Goal: Task Accomplishment & Management: Complete application form

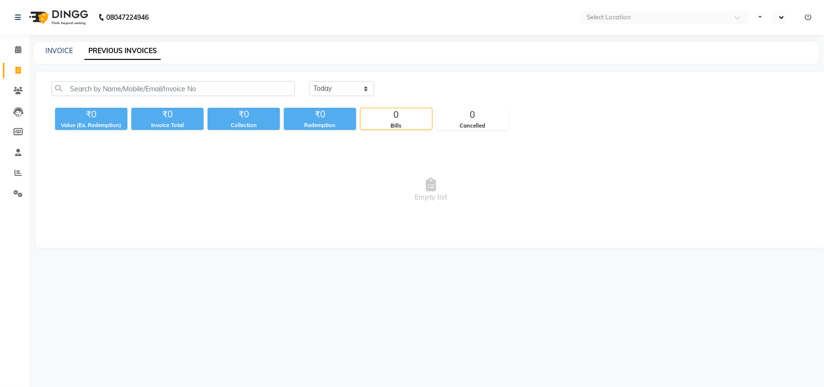
select select "en"
click at [14, 90] on icon at bounding box center [18, 90] width 9 height 7
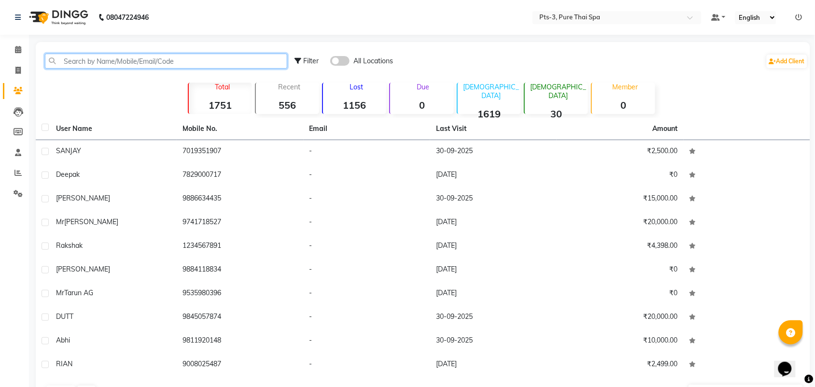
click at [158, 63] on input "text" at bounding box center [166, 61] width 242 height 15
click at [167, 64] on input "text" at bounding box center [166, 61] width 242 height 15
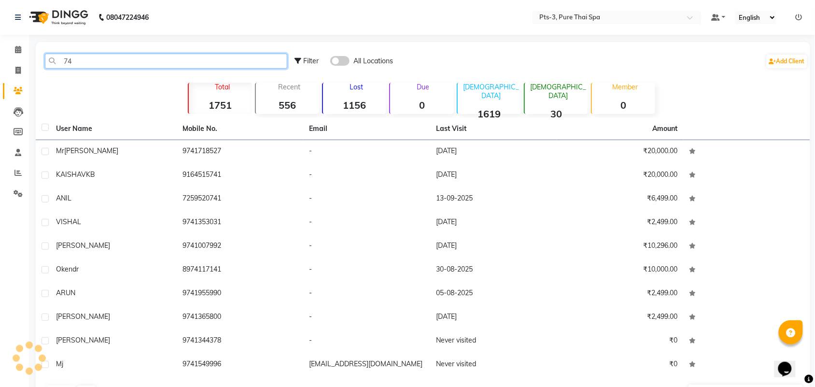
type input "7"
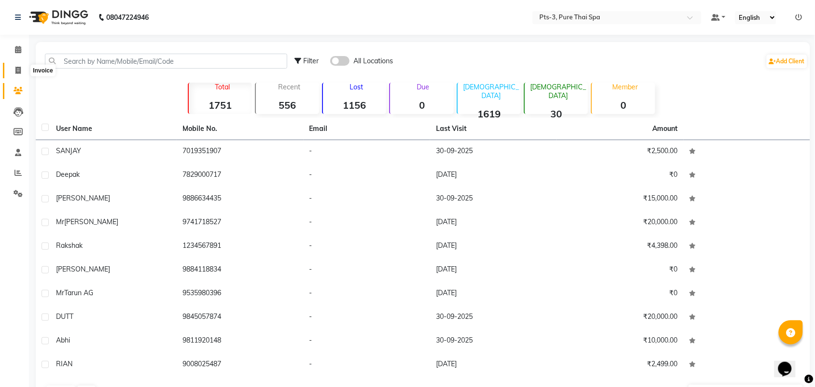
click at [20, 69] on icon at bounding box center [17, 70] width 5 height 7
select select "service"
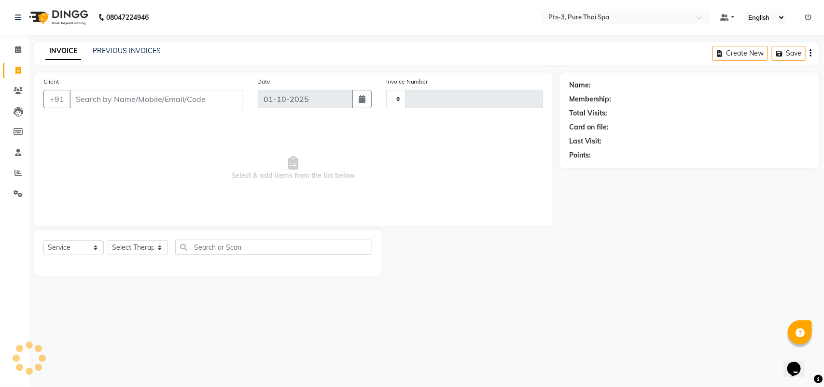
type input "92"
select select "9047"
click at [83, 155] on span "Select & add items from the list below" at bounding box center [292, 168] width 499 height 97
click at [74, 97] on input "Client" at bounding box center [156, 99] width 174 height 18
click at [80, 166] on span "Select & add items from the list below" at bounding box center [292, 168] width 499 height 97
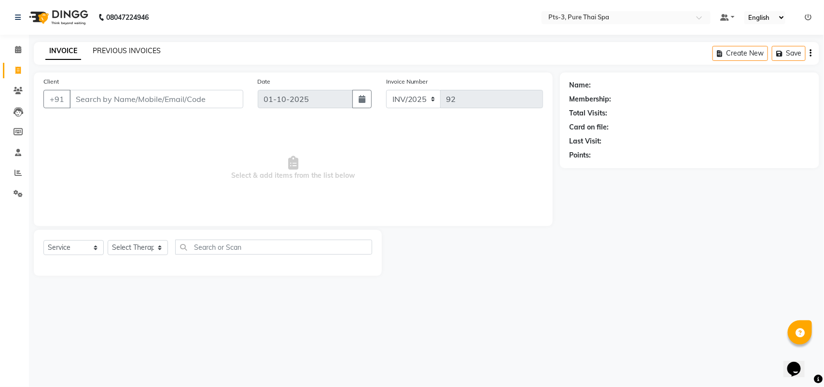
click at [126, 50] on link "PREVIOUS INVOICES" at bounding box center [127, 50] width 68 height 9
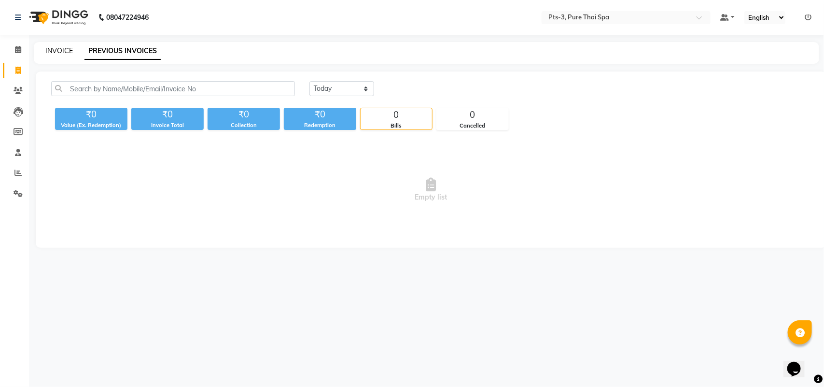
click at [64, 47] on link "INVOICE" at bounding box center [59, 50] width 28 height 9
select select "service"
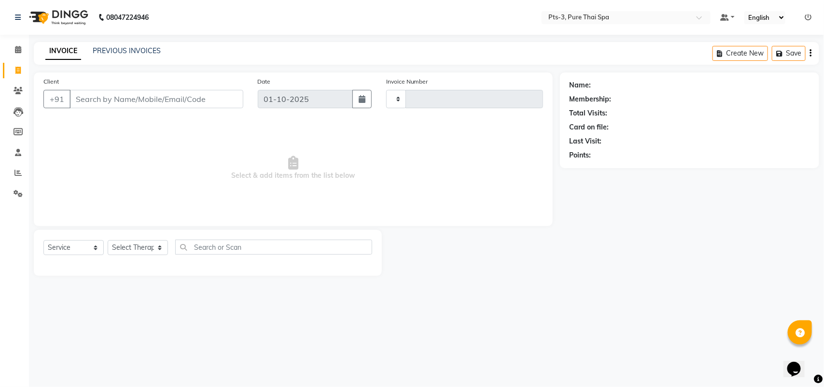
type input "92"
select select "9047"
click at [74, 97] on input "Client" at bounding box center [156, 99] width 174 height 18
click at [81, 190] on span "Select & add items from the list below" at bounding box center [292, 168] width 499 height 97
click at [115, 51] on link "PREVIOUS INVOICES" at bounding box center [127, 50] width 68 height 9
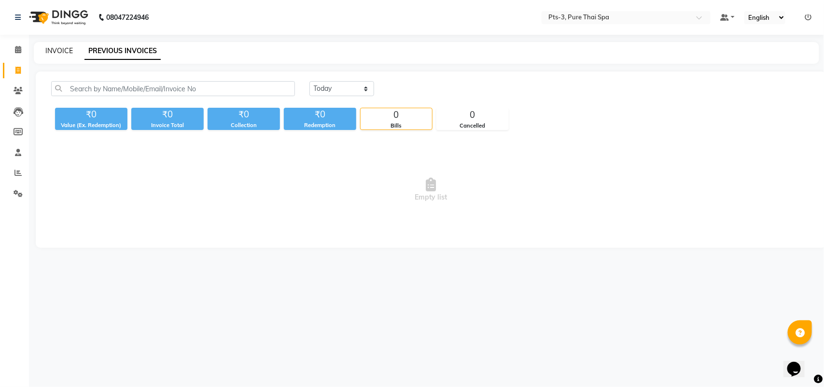
click at [59, 50] on link "INVOICE" at bounding box center [59, 50] width 28 height 9
select select "service"
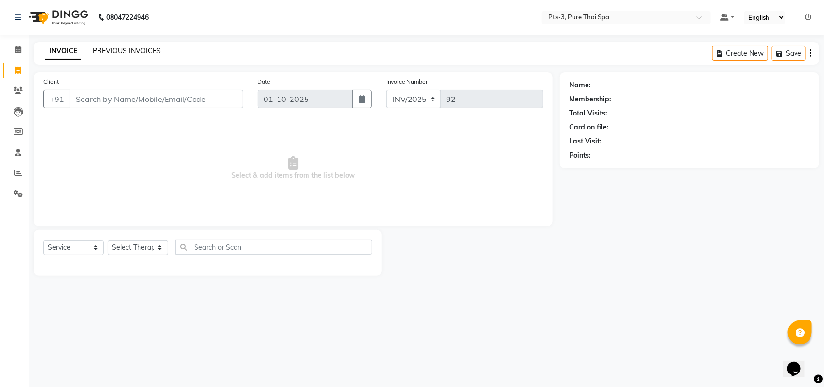
click at [142, 49] on link "PREVIOUS INVOICES" at bounding box center [127, 50] width 68 height 9
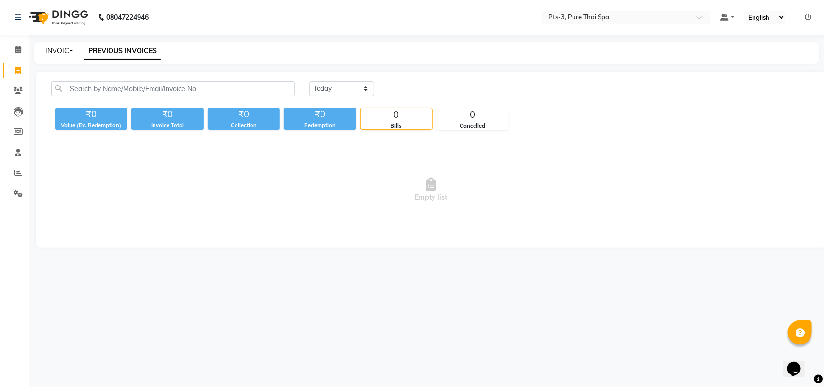
click at [57, 49] on link "INVOICE" at bounding box center [59, 50] width 28 height 9
select select "service"
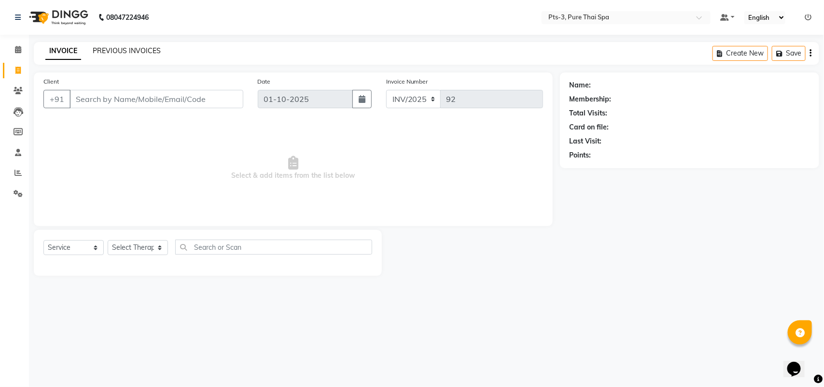
click at [114, 51] on link "PREVIOUS INVOICES" at bounding box center [127, 50] width 68 height 9
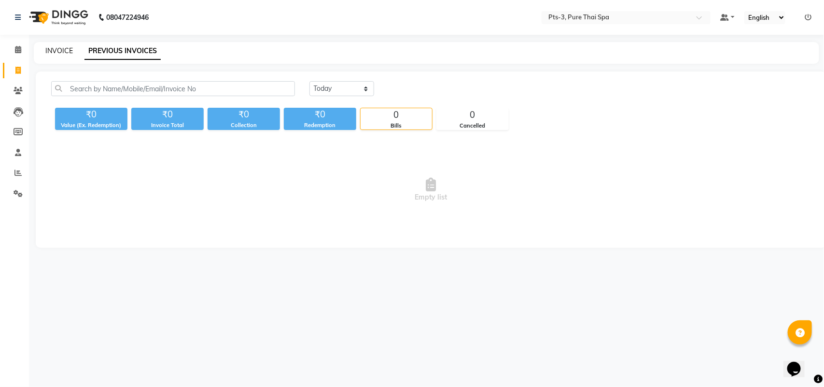
click at [58, 48] on link "INVOICE" at bounding box center [59, 50] width 28 height 9
select select "service"
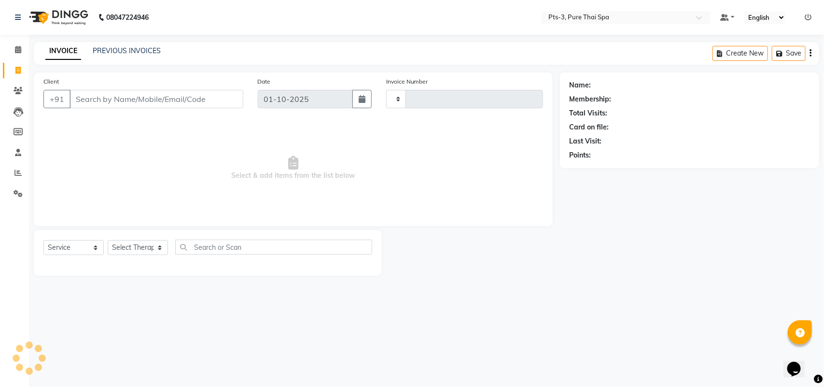
type input "92"
select select "9047"
click at [110, 48] on link "PREVIOUS INVOICES" at bounding box center [127, 50] width 68 height 9
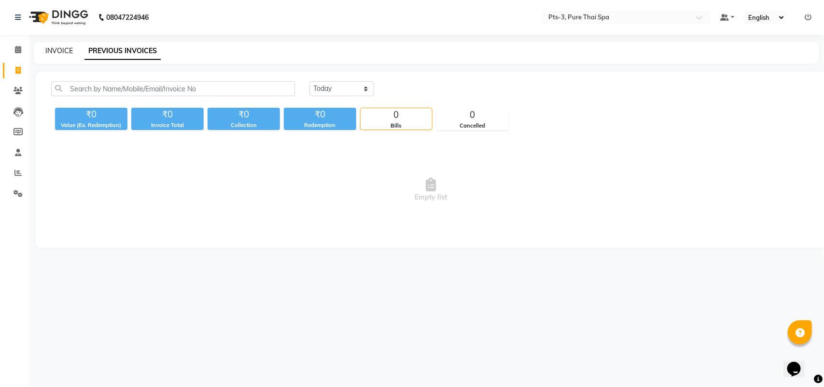
click at [57, 49] on link "INVOICE" at bounding box center [59, 50] width 28 height 9
select select "service"
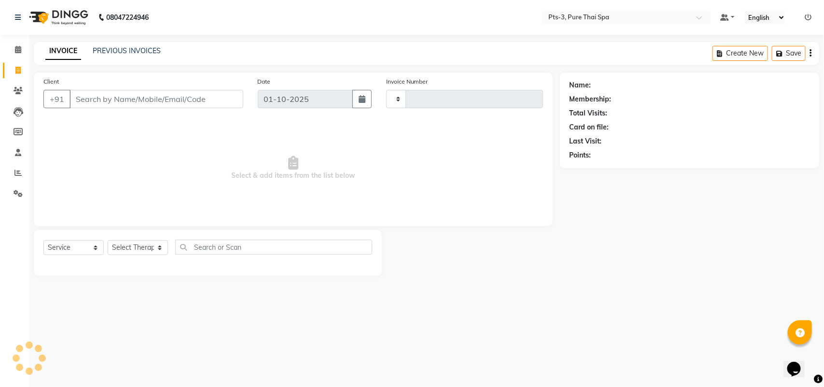
type input "92"
select select "9047"
click at [112, 49] on link "PREVIOUS INVOICES" at bounding box center [127, 50] width 68 height 9
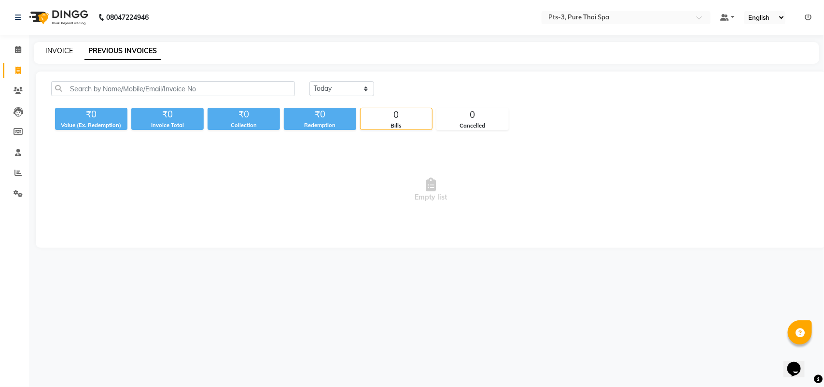
click at [63, 50] on link "INVOICE" at bounding box center [59, 50] width 28 height 9
select select "service"
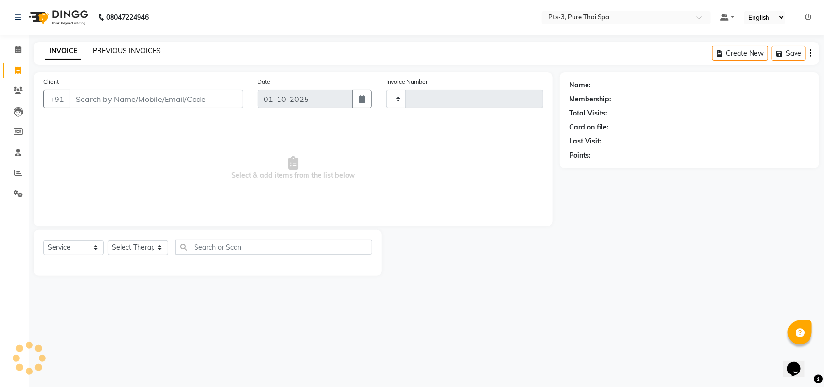
type input "92"
select select "9047"
click at [144, 47] on link "PREVIOUS INVOICES" at bounding box center [127, 50] width 68 height 9
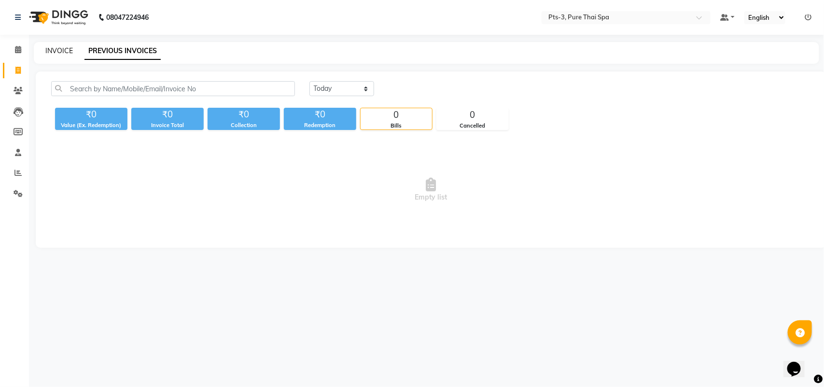
click at [52, 51] on link "INVOICE" at bounding box center [59, 50] width 28 height 9
select select "service"
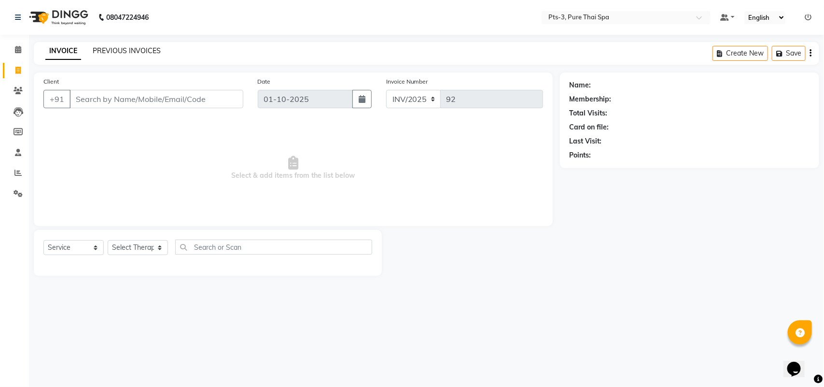
click at [110, 50] on link "PREVIOUS INVOICES" at bounding box center [127, 50] width 68 height 9
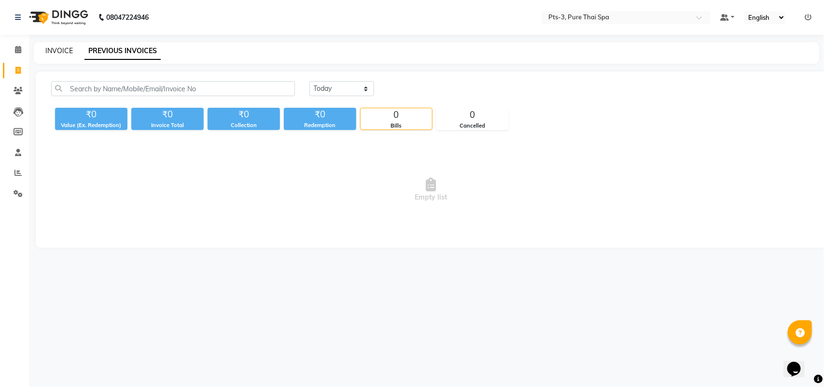
click at [54, 49] on link "INVOICE" at bounding box center [59, 50] width 28 height 9
select select "service"
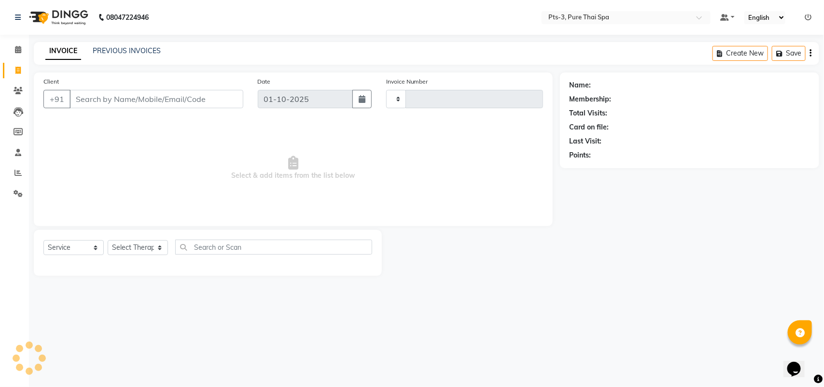
type input "92"
select select "9047"
click at [136, 49] on link "PREVIOUS INVOICES" at bounding box center [127, 50] width 68 height 9
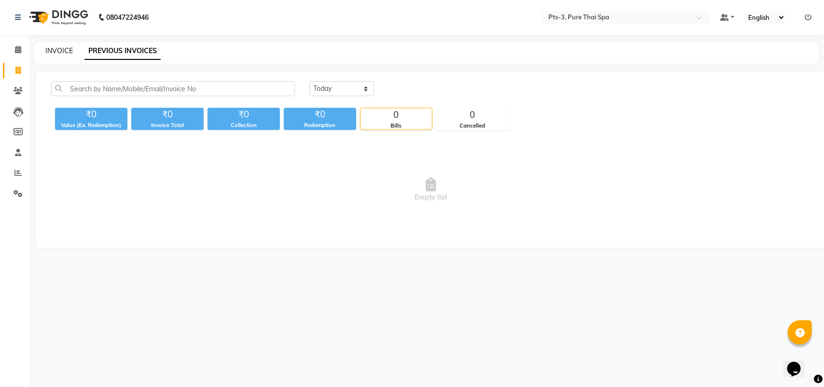
click at [69, 51] on link "INVOICE" at bounding box center [59, 50] width 28 height 9
select select "service"
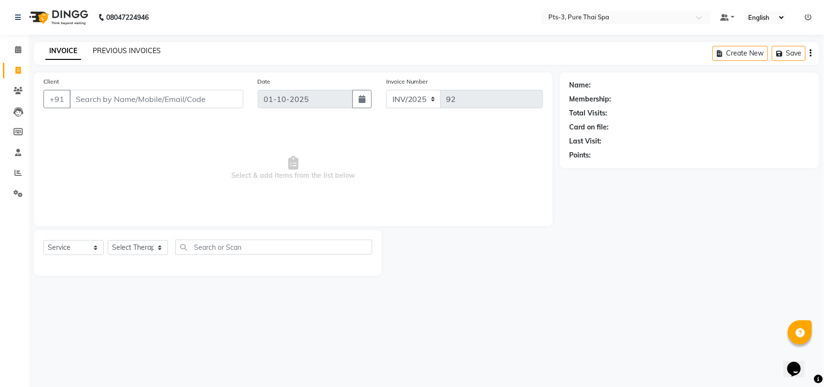
click at [114, 47] on link "PREVIOUS INVOICES" at bounding box center [127, 50] width 68 height 9
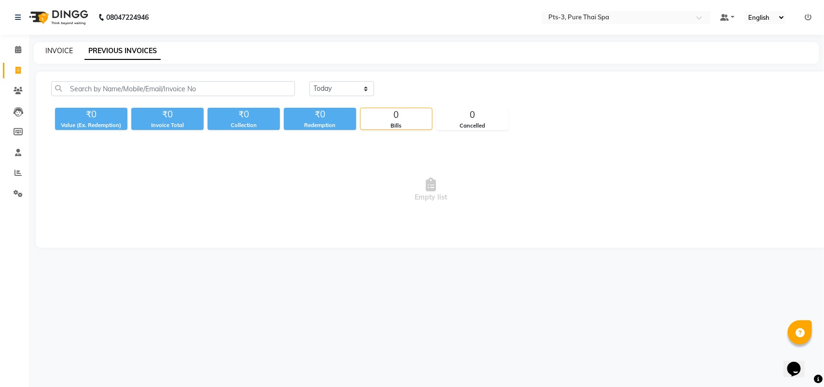
click at [59, 49] on link "INVOICE" at bounding box center [59, 50] width 28 height 9
select select "service"
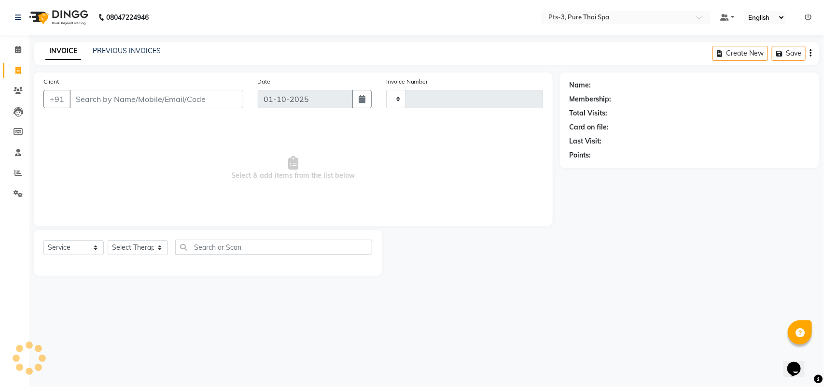
type input "92"
select select "9047"
click at [148, 49] on link "PREVIOUS INVOICES" at bounding box center [127, 50] width 68 height 9
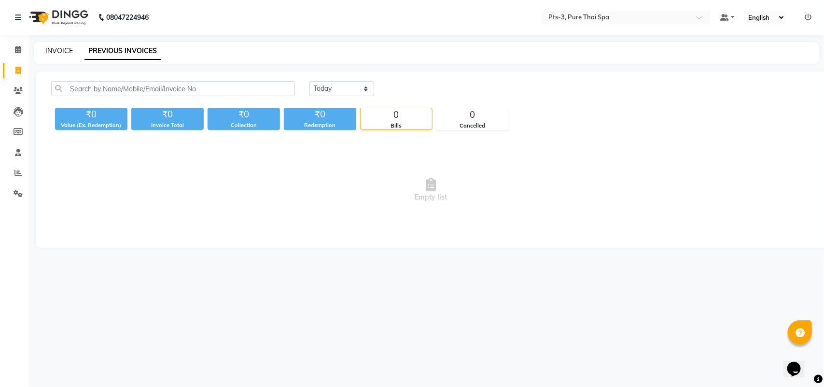
click at [57, 50] on link "INVOICE" at bounding box center [59, 50] width 28 height 9
select select "service"
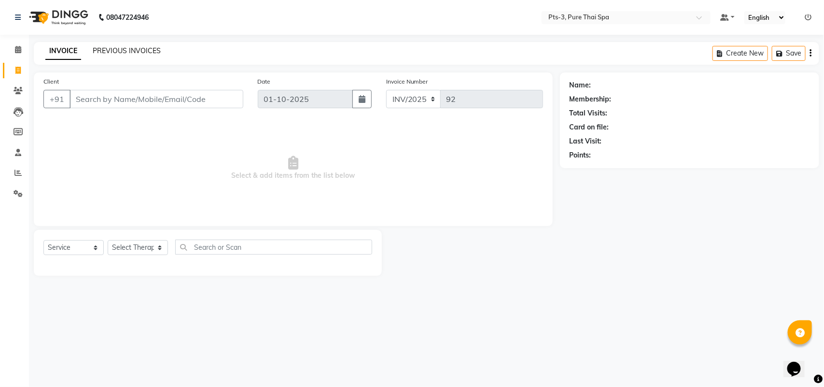
click at [114, 47] on link "PREVIOUS INVOICES" at bounding box center [127, 50] width 68 height 9
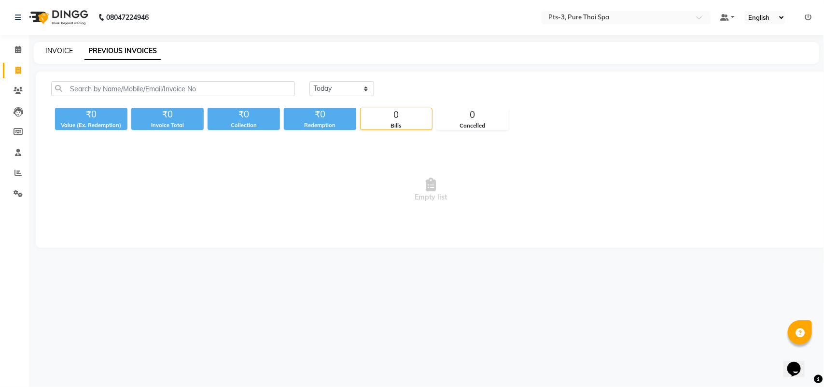
click at [61, 48] on link "INVOICE" at bounding box center [59, 50] width 28 height 9
select select "service"
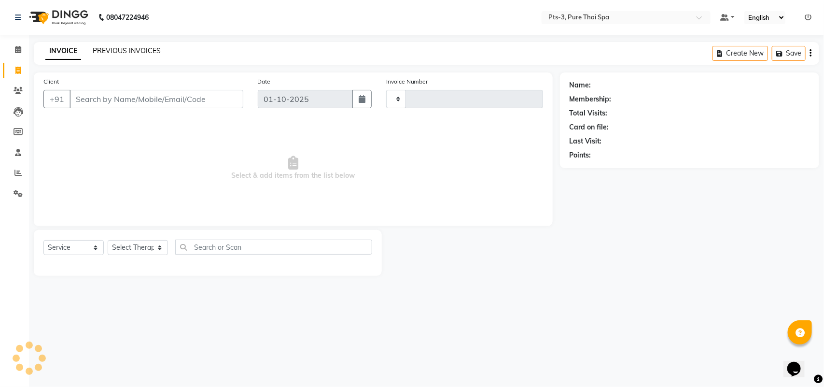
type input "92"
select select "9047"
click at [143, 49] on link "PREVIOUS INVOICES" at bounding box center [127, 50] width 68 height 9
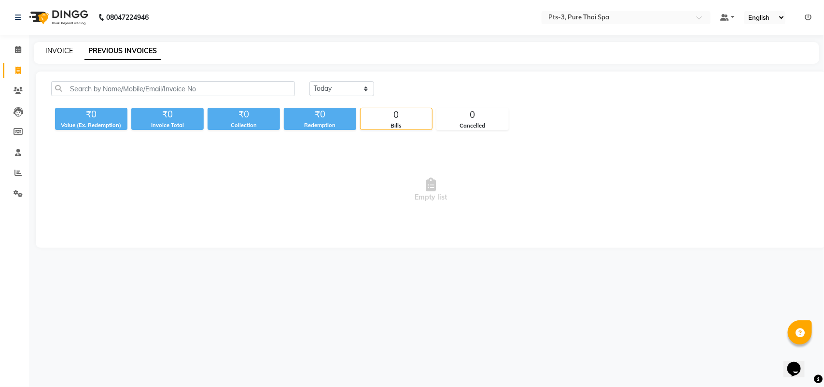
click at [59, 52] on link "INVOICE" at bounding box center [59, 50] width 28 height 9
select select "service"
